Goal: Navigation & Orientation: Find specific page/section

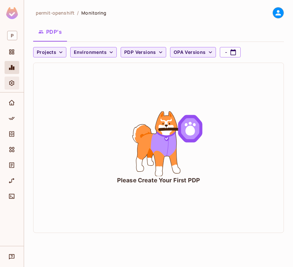
click at [11, 83] on icon "Settings" at bounding box center [11, 84] width 5 height 6
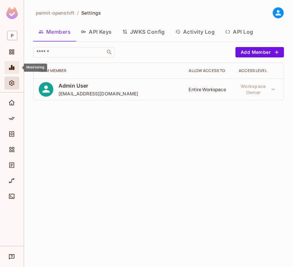
click at [9, 70] on icon "Monitoring" at bounding box center [11, 67] width 6 height 6
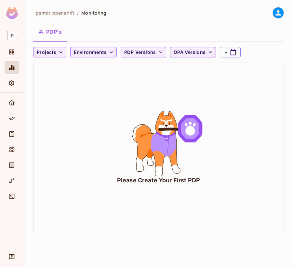
click at [284, 102] on div "permit-openshift / Monitoring PDP's Projects Environments PDP Versions OPA Vers…" at bounding box center [158, 133] width 269 height 267
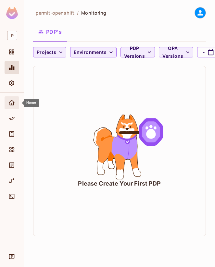
click at [12, 105] on icon "Home" at bounding box center [11, 103] width 6 height 6
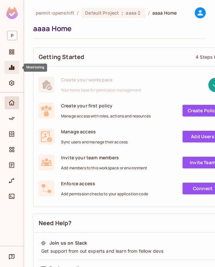
click at [13, 71] on span "Monitoring" at bounding box center [12, 68] width 8 height 8
